Goal: Use online tool/utility: Utilize a website feature to perform a specific function

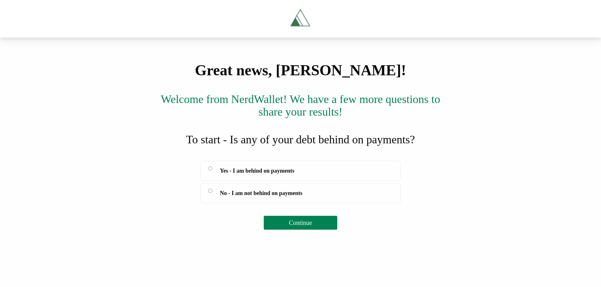
scroll to position [29, 0]
click at [319, 230] on button "Continue" at bounding box center [300, 223] width 73 height 14
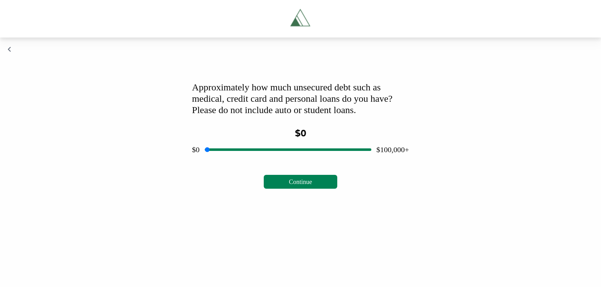
scroll to position [0, 0]
drag, startPoint x: 286, startPoint y: 237, endPoint x: 249, endPoint y: 238, distance: 36.3
type input "*****"
click at [249, 160] on input "range" at bounding box center [288, 150] width 167 height 20
click at [312, 185] on span "Continue" at bounding box center [300, 181] width 23 height 7
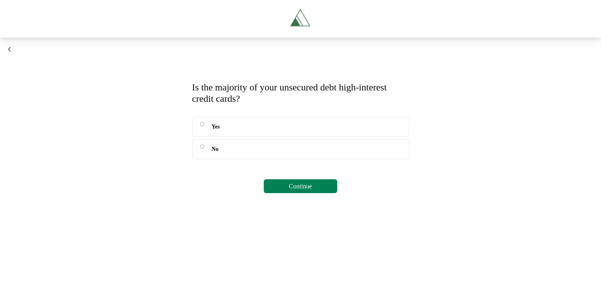
click at [311, 190] on span "Continue" at bounding box center [300, 186] width 23 height 7
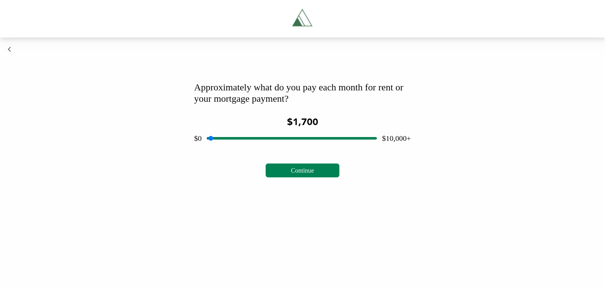
drag, startPoint x: 290, startPoint y: 224, endPoint x: 238, endPoint y: 231, distance: 52.0
type input "****"
click at [238, 149] on input "range" at bounding box center [292, 138] width 170 height 20
click at [314, 174] on span "Continue" at bounding box center [302, 170] width 23 height 7
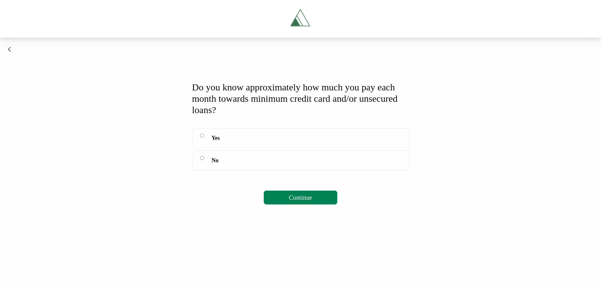
click at [292, 205] on button "Continue" at bounding box center [300, 198] width 73 height 14
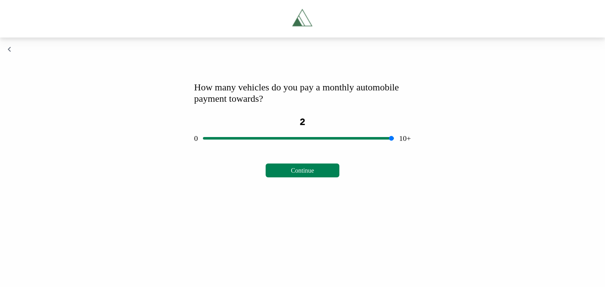
drag, startPoint x: 299, startPoint y: 223, endPoint x: 236, endPoint y: 235, distance: 63.6
click at [236, 149] on input "range" at bounding box center [298, 138] width 191 height 20
click at [311, 174] on span "Continue" at bounding box center [302, 170] width 23 height 7
drag, startPoint x: 292, startPoint y: 224, endPoint x: 251, endPoint y: 228, distance: 41.5
type input "****"
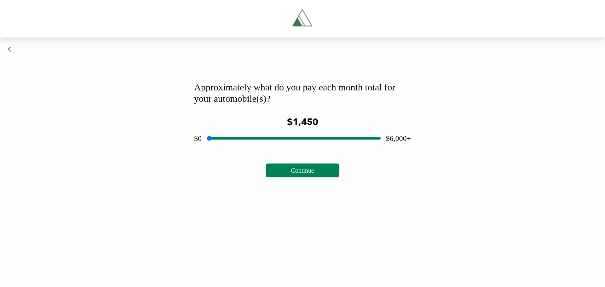
click at [251, 149] on input "range" at bounding box center [294, 138] width 174 height 20
click at [304, 174] on span "Continue" at bounding box center [302, 170] width 23 height 7
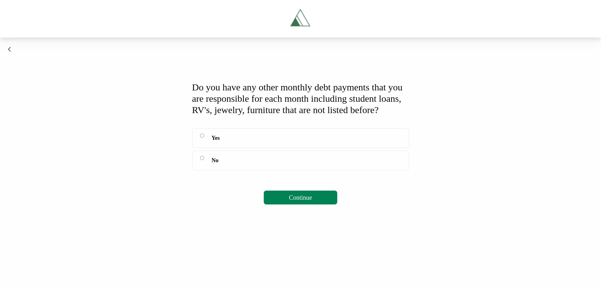
scroll to position [27, 0]
click at [305, 201] on span "Continue" at bounding box center [300, 197] width 23 height 7
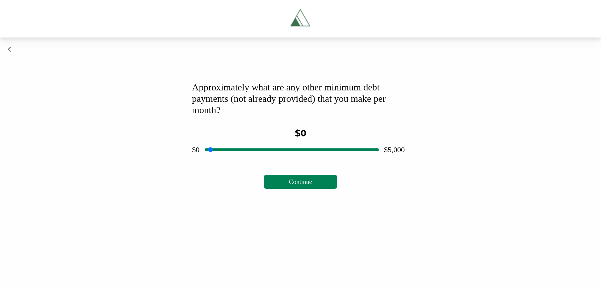
scroll to position [0, 0]
drag, startPoint x: 290, startPoint y: 234, endPoint x: 213, endPoint y: 245, distance: 77.8
click at [213, 160] on input "range" at bounding box center [292, 150] width 174 height 20
click at [294, 185] on span "Continue" at bounding box center [300, 181] width 23 height 7
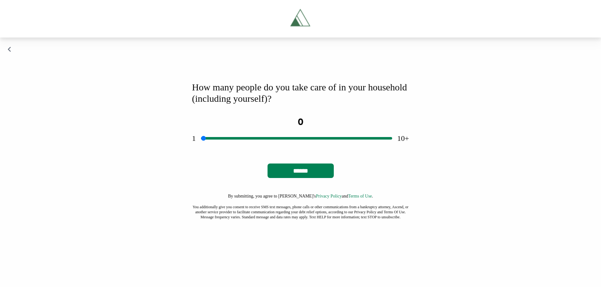
scroll to position [0, 0]
drag, startPoint x: 307, startPoint y: 225, endPoint x: 274, endPoint y: 226, distance: 32.2
type input "*"
click at [274, 149] on input "range" at bounding box center [296, 138] width 191 height 20
click at [299, 178] on input "******" at bounding box center [300, 171] width 66 height 15
